Goal: Download file/media

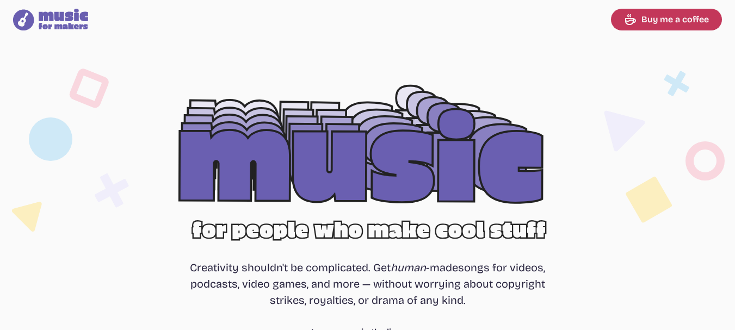
select select "most popular"
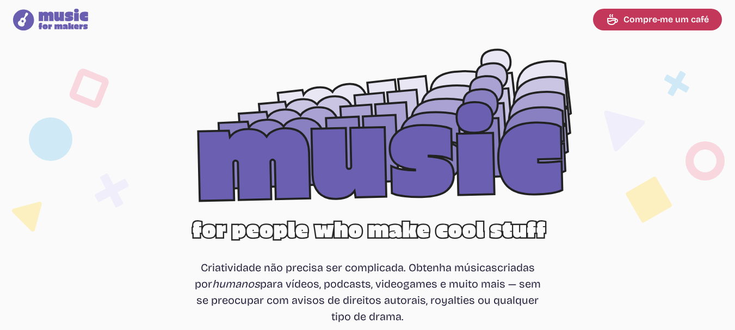
click at [624, 47] on section "Free, royalty-free music for videos, podcasts, video games, and more Criativida…" at bounding box center [367, 223] width 735 height 368
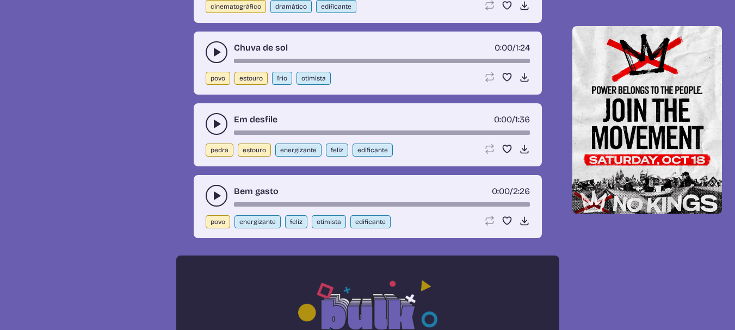
scroll to position [544, 0]
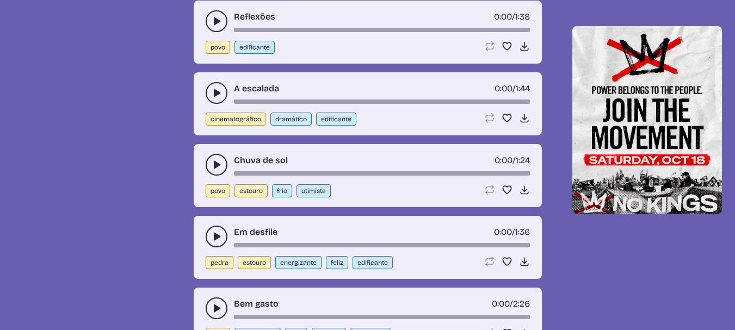
click at [211, 163] on icon "alternar reprodução-pausa" at bounding box center [216, 164] width 11 height 11
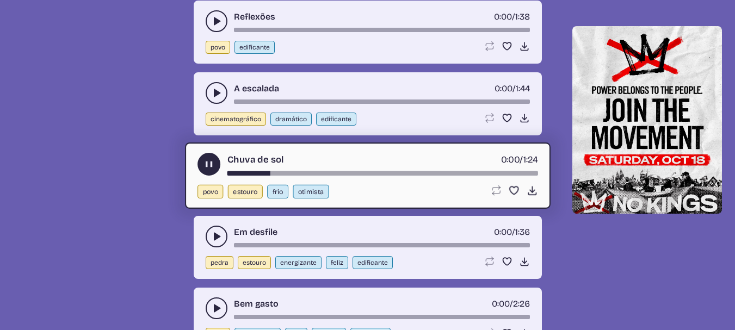
click at [331, 174] on div "barra de tempo da música" at bounding box center [382, 173] width 311 height 4
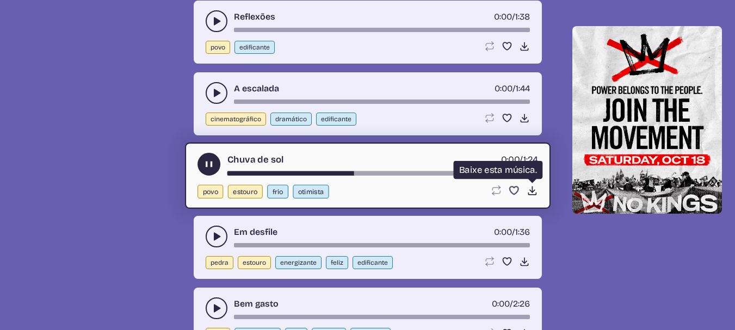
click at [529, 192] on icon "Download song" at bounding box center [531, 190] width 11 height 11
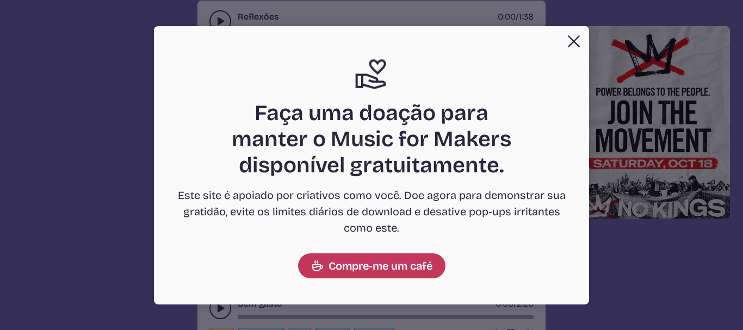
click at [113, 145] on button "Close Support icon Faça uma doação para manter o Music for Makers disponível gr…" at bounding box center [371, 165] width 743 height 330
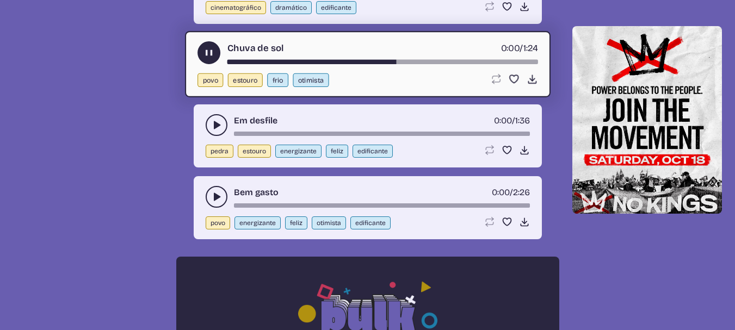
scroll to position [653, 0]
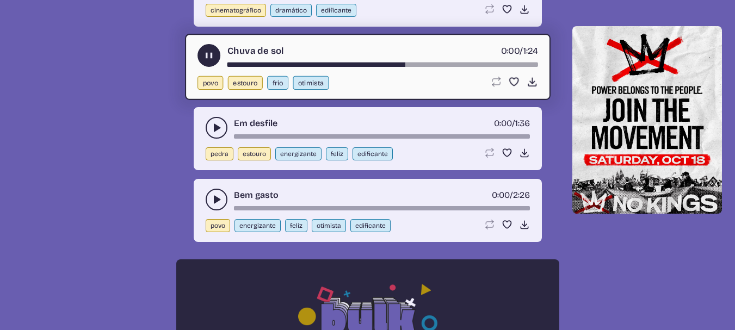
click at [262, 223] on font "energizante" at bounding box center [257, 226] width 36 height 8
select select "energizing"
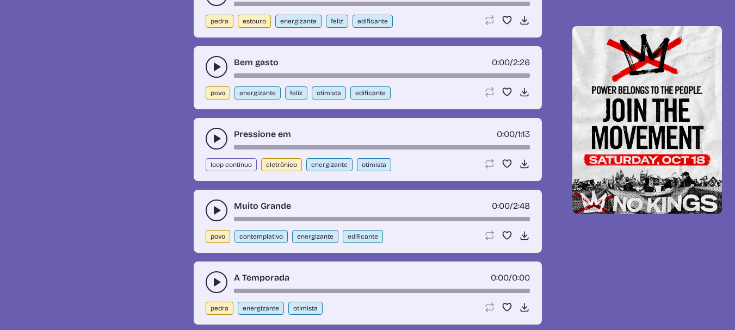
scroll to position [624, 0]
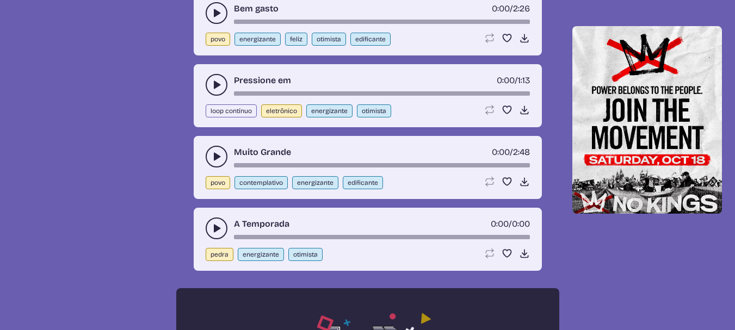
click at [207, 227] on div "A Temporada 0:00 / 0:00 pedra energizante otimista Loop song Coloque essa músic…" at bounding box center [368, 239] width 348 height 63
click at [218, 227] on use "play-pause toggle" at bounding box center [216, 228] width 11 height 11
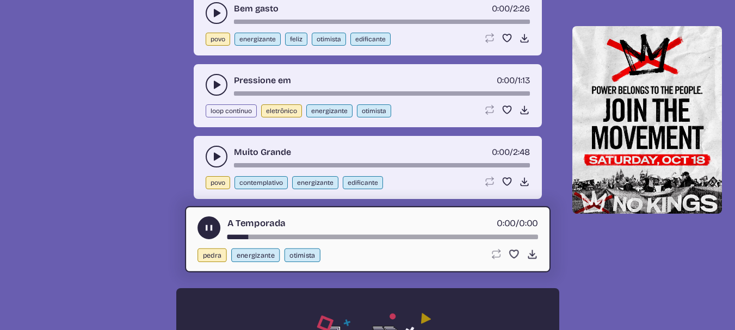
click at [211, 87] on icon "alternar reprodução-pausa" at bounding box center [216, 84] width 11 height 11
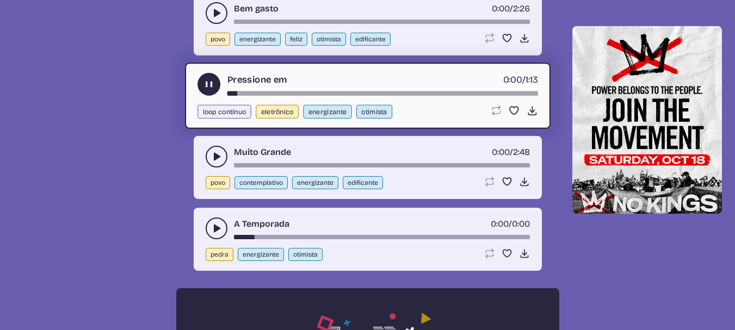
click at [217, 155] on use "alternar reprodução-pausa" at bounding box center [216, 156] width 11 height 11
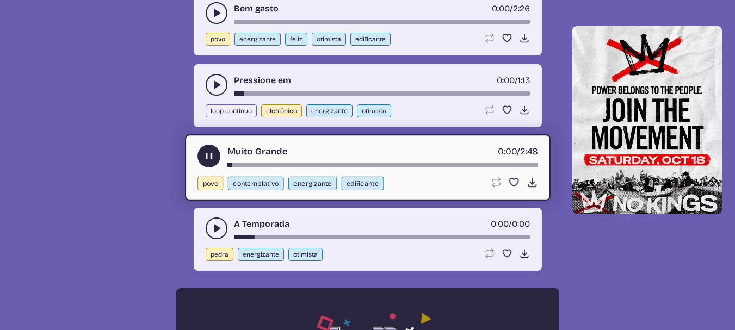
click at [223, 13] on button "alternar reprodução-pausa" at bounding box center [217, 13] width 22 height 22
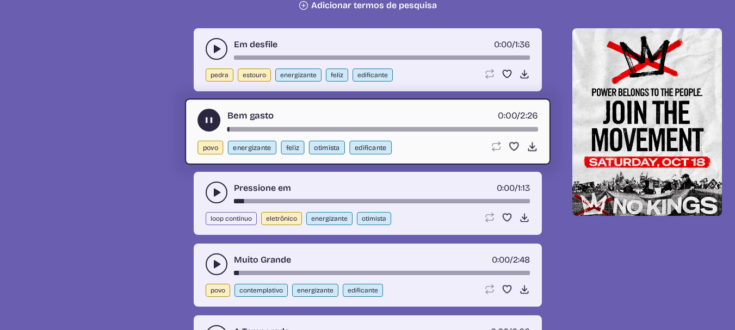
scroll to position [515, 0]
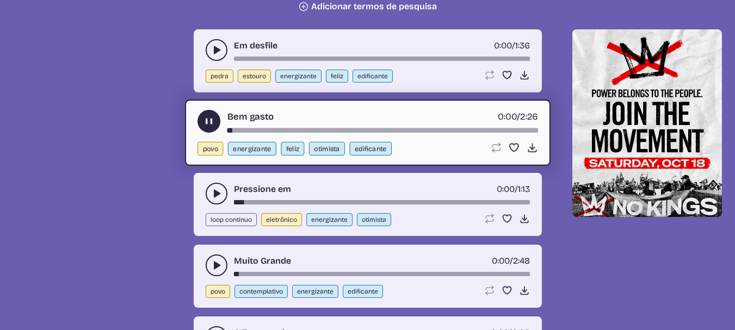
click at [212, 51] on icon "alternar reprodução-pausa" at bounding box center [216, 50] width 11 height 11
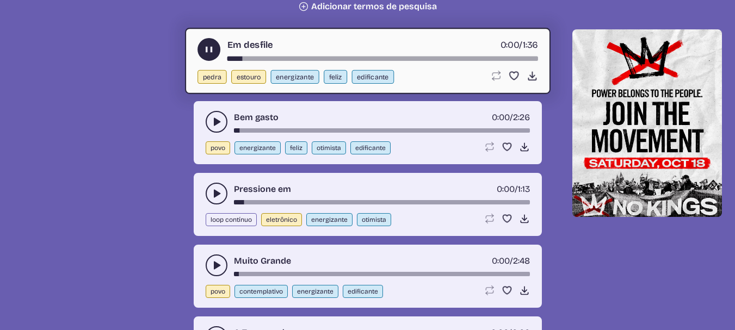
click at [212, 48] on use "alternar reprodução-pausa" at bounding box center [208, 49] width 11 height 11
